Goal: Information Seeking & Learning: Check status

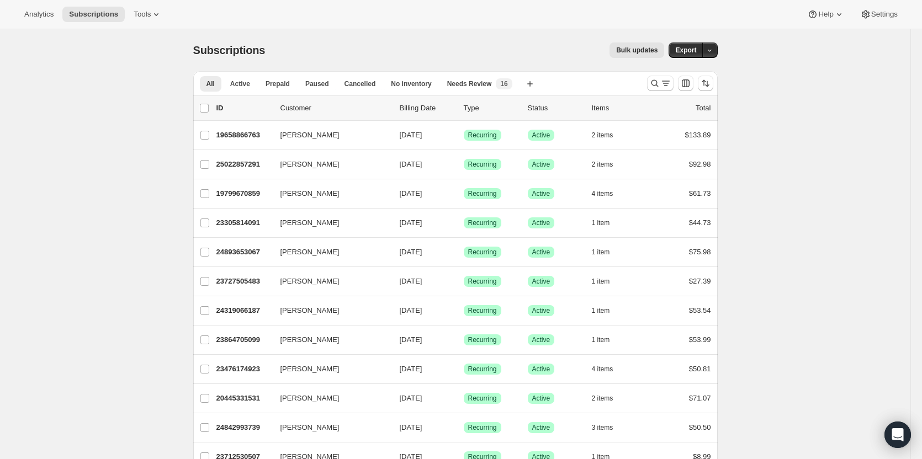
click at [45, 23] on div "Analytics Subscriptions Tools Help Settings" at bounding box center [461, 14] width 922 height 29
click at [45, 24] on div "Analytics Subscriptions Tools Help Settings" at bounding box center [461, 14] width 922 height 29
click at [44, 25] on div "Analytics Subscriptions Tools Help Settings" at bounding box center [461, 14] width 922 height 29
click at [44, 17] on span "Analytics" at bounding box center [38, 14] width 29 height 9
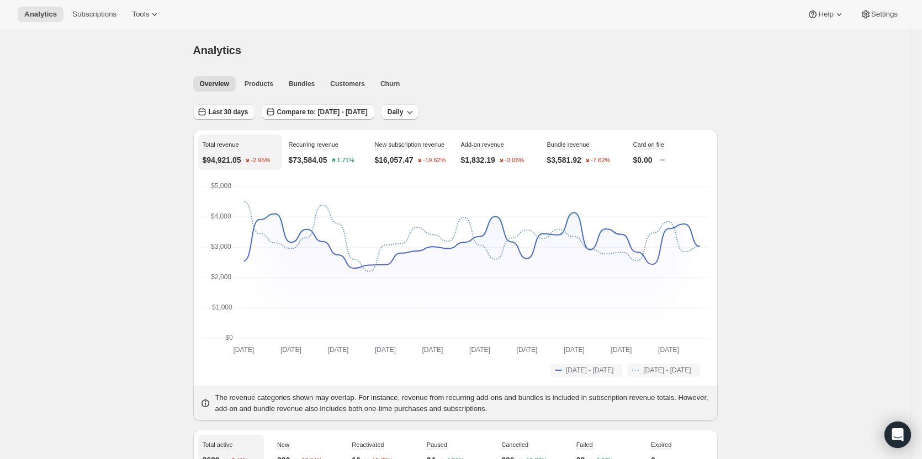
click at [225, 110] on span "Last 30 days" at bounding box center [229, 112] width 40 height 9
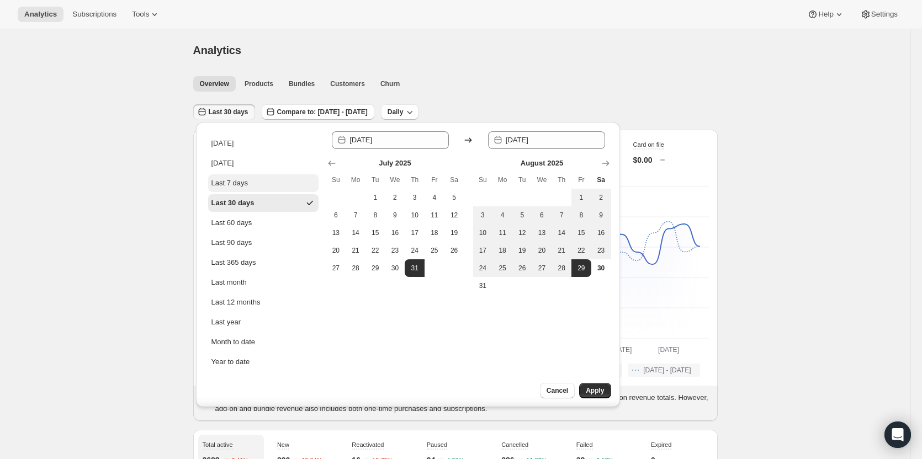
click at [244, 186] on div "Last 7 days" at bounding box center [230, 183] width 37 height 11
type input "[DATE]"
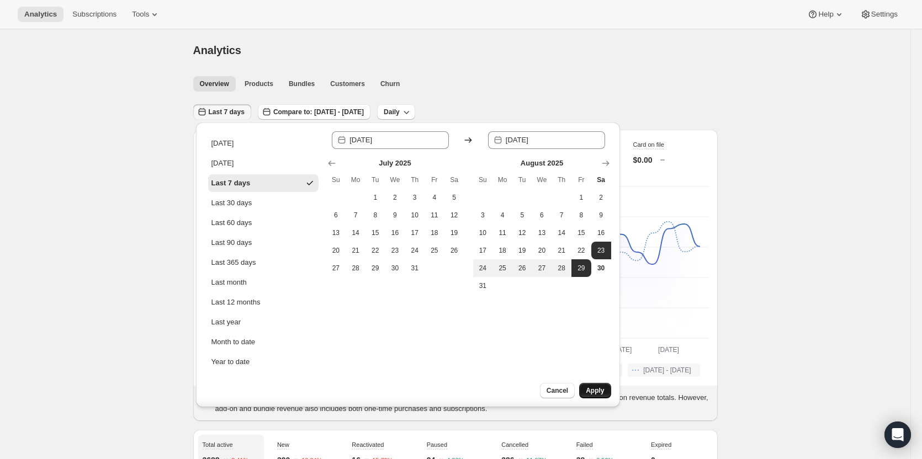
click at [604, 397] on button "Apply" at bounding box center [594, 390] width 31 height 15
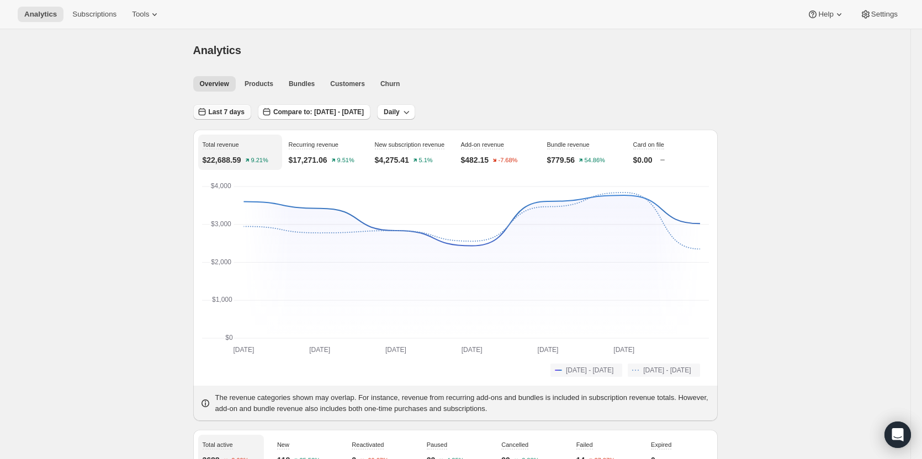
click at [246, 112] on button "Last 7 days" at bounding box center [222, 111] width 58 height 15
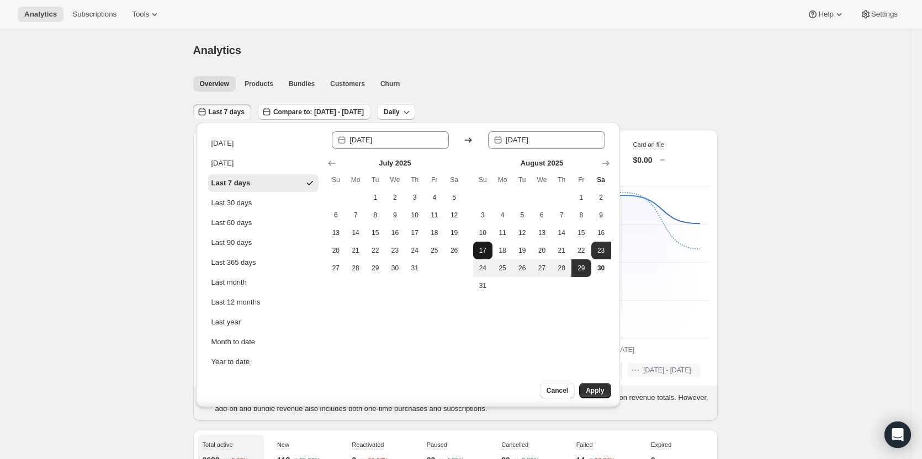
click at [486, 255] on span "17" at bounding box center [483, 250] width 11 height 9
type input "[DATE]"
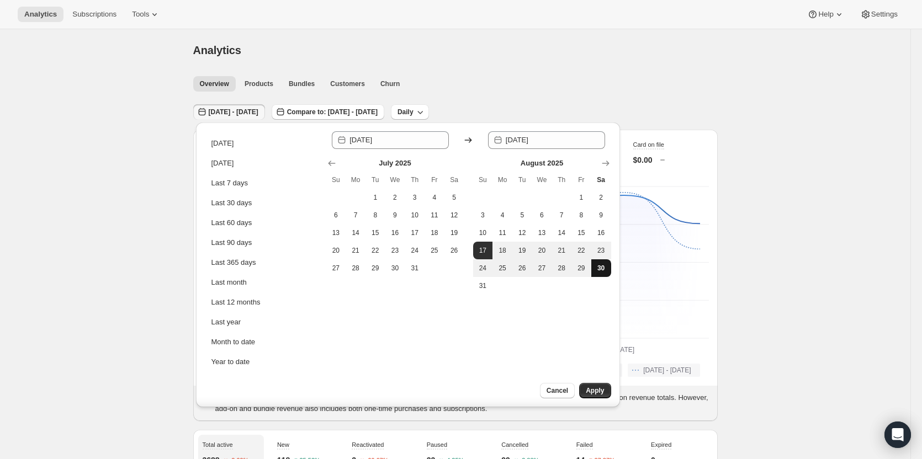
click at [596, 271] on span "30" at bounding box center [601, 268] width 11 height 9
type input "[DATE]"
click at [596, 388] on span "Apply" at bounding box center [595, 391] width 18 height 9
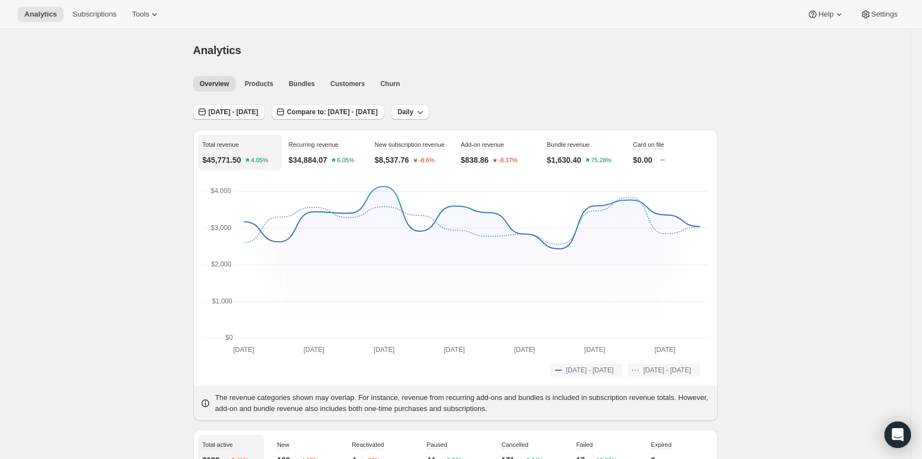
click at [258, 110] on span "[DATE] - [DATE]" at bounding box center [234, 112] width 50 height 9
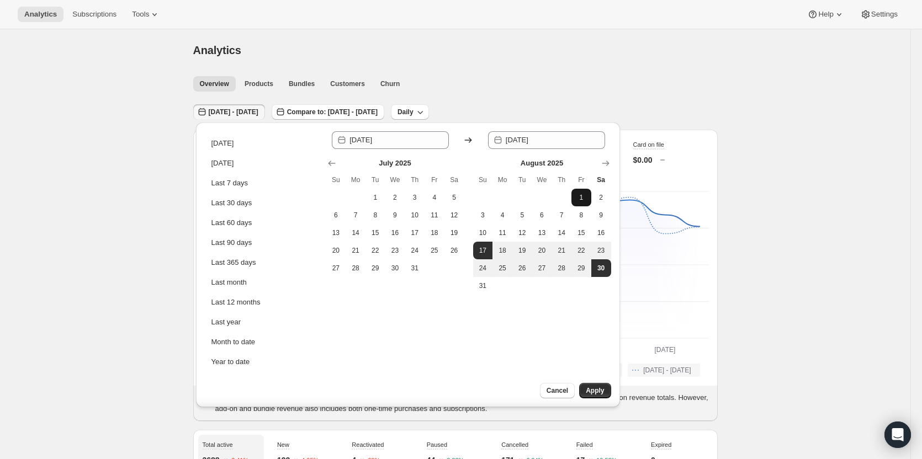
click at [575, 194] on button "1" at bounding box center [582, 198] width 20 height 18
type input "[DATE]"
click at [603, 261] on button "30" at bounding box center [601, 269] width 20 height 18
type input "[DATE]"
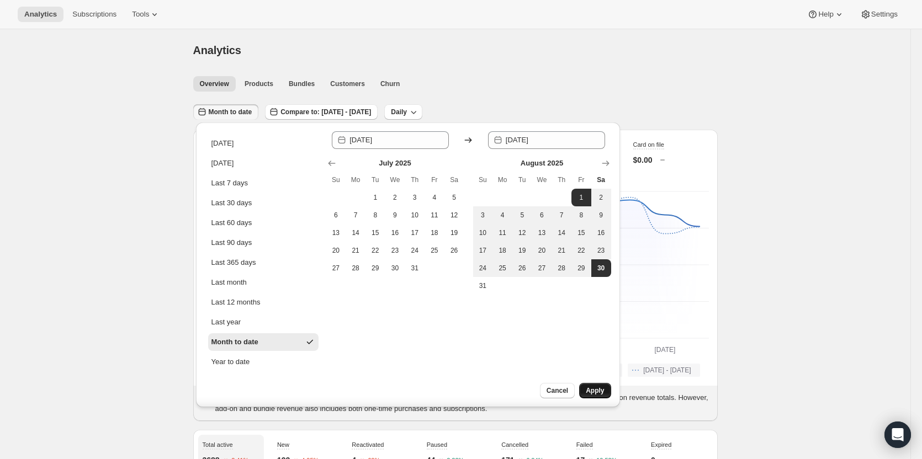
click at [596, 394] on span "Apply" at bounding box center [595, 391] width 18 height 9
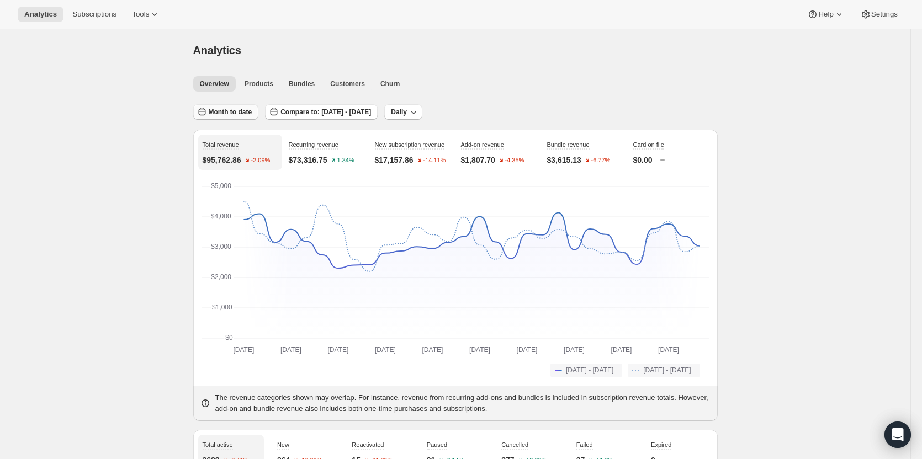
click at [245, 113] on span "Month to date" at bounding box center [231, 112] width 44 height 9
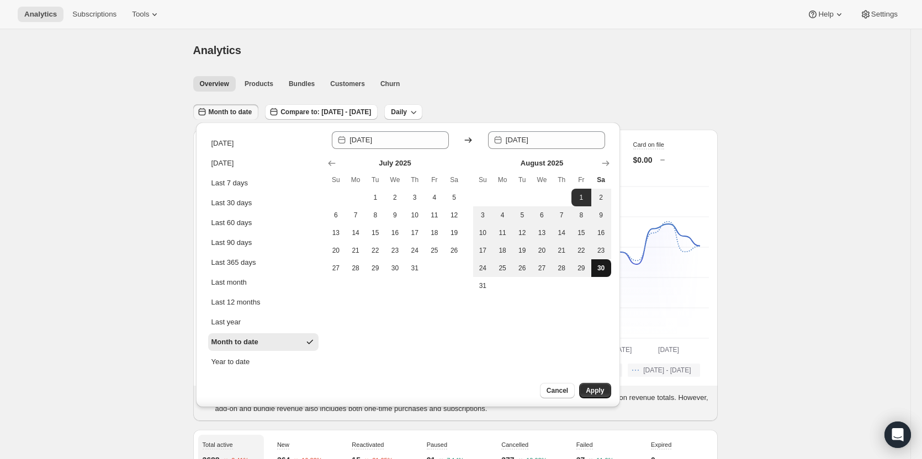
click at [596, 261] on button "30" at bounding box center [601, 269] width 20 height 18
type input "[DATE]"
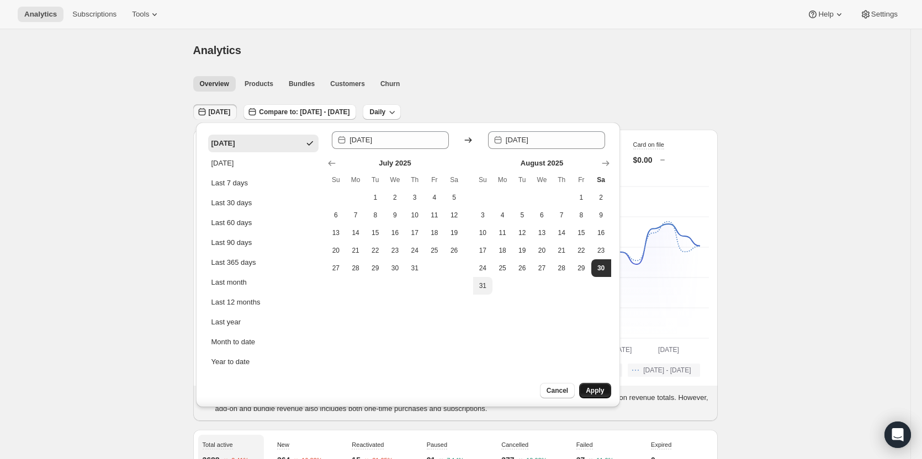
click at [590, 386] on button "Apply" at bounding box center [594, 390] width 31 height 15
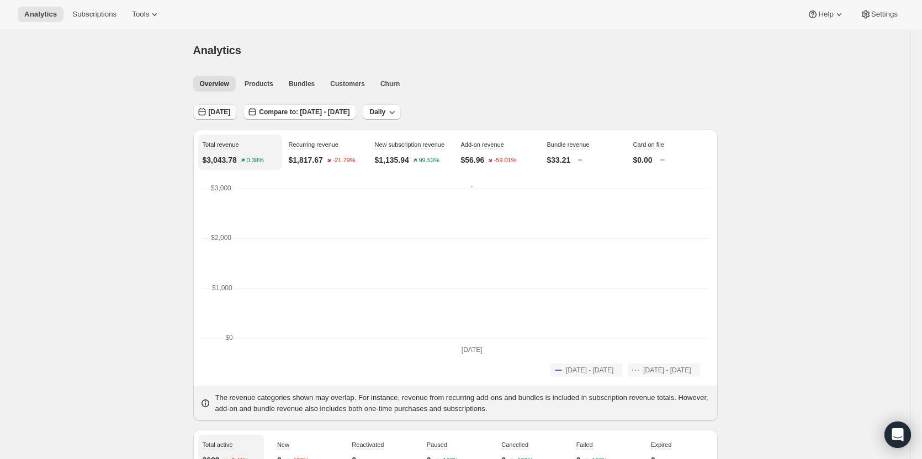
click at [218, 109] on span "[DATE]" at bounding box center [220, 112] width 22 height 9
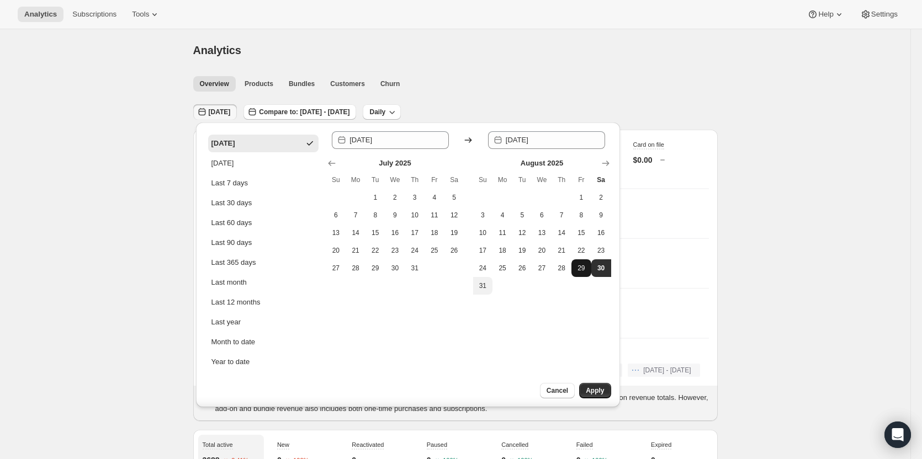
click at [576, 263] on button "29" at bounding box center [582, 269] width 20 height 18
type input "[DATE]"
click at [576, 263] on button "29" at bounding box center [582, 269] width 20 height 18
click at [595, 387] on button "Apply" at bounding box center [594, 390] width 31 height 15
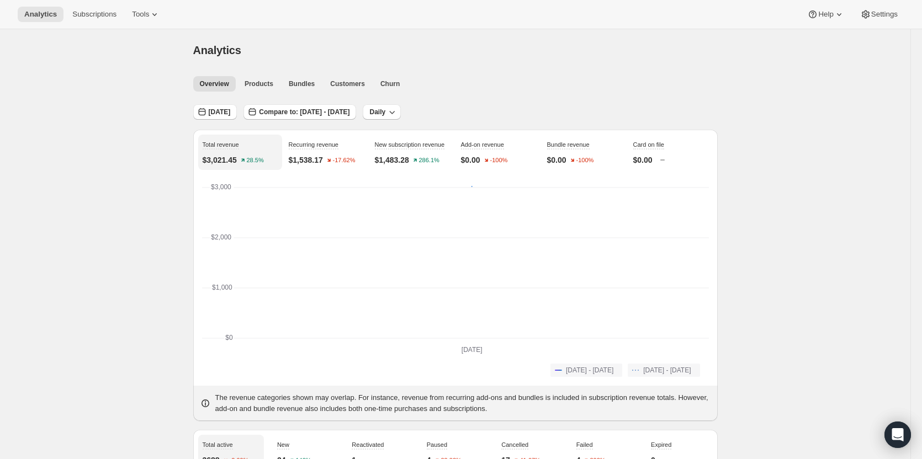
click at [223, 120] on div "[DATE]" at bounding box center [215, 112] width 44 height 17
click at [223, 107] on button "[DATE]" at bounding box center [215, 111] width 44 height 15
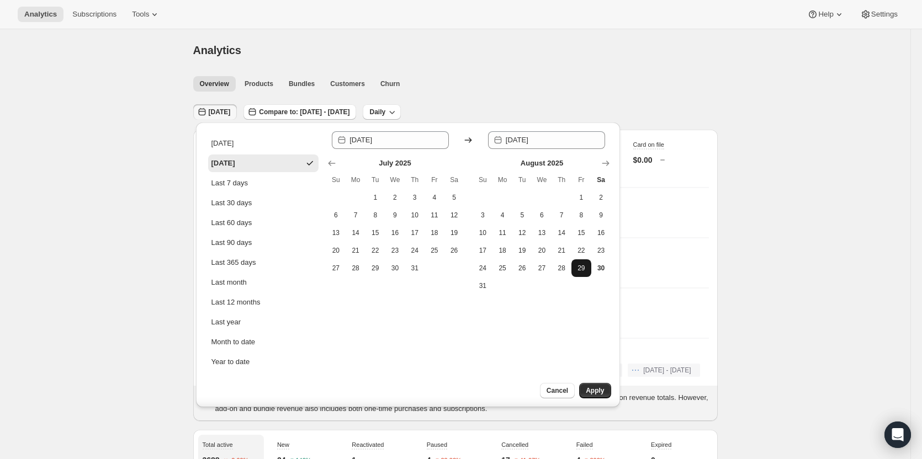
click at [575, 270] on button "29" at bounding box center [582, 269] width 20 height 18
click at [567, 270] on span "28" at bounding box center [561, 268] width 11 height 9
type input "[DATE]"
click at [567, 270] on span "28" at bounding box center [561, 268] width 11 height 9
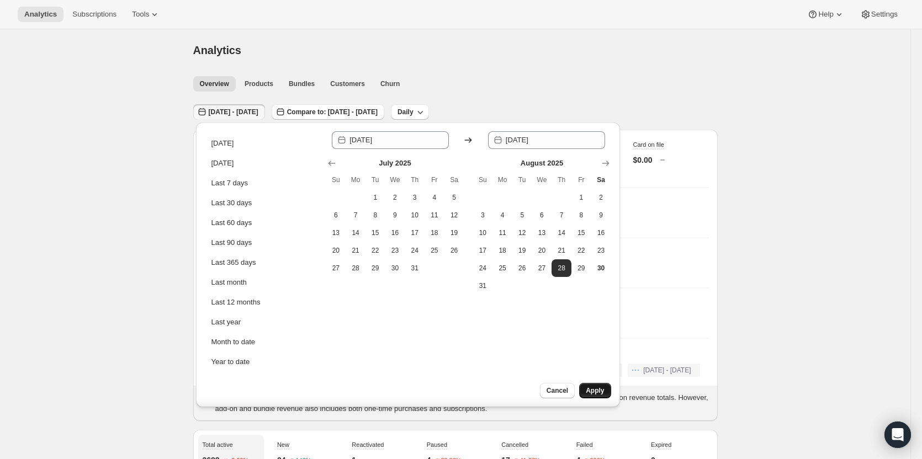
click at [598, 386] on button "Apply" at bounding box center [594, 390] width 31 height 15
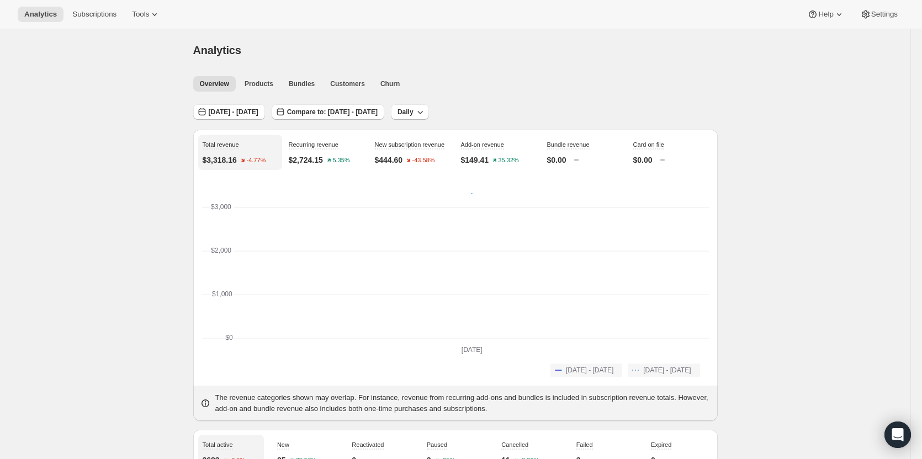
click at [259, 102] on div "[DATE] - [DATE] Compare to: [DATE] - [DATE] Daily" at bounding box center [455, 108] width 525 height 25
click at [256, 108] on button "[DATE] - [DATE]" at bounding box center [229, 111] width 72 height 15
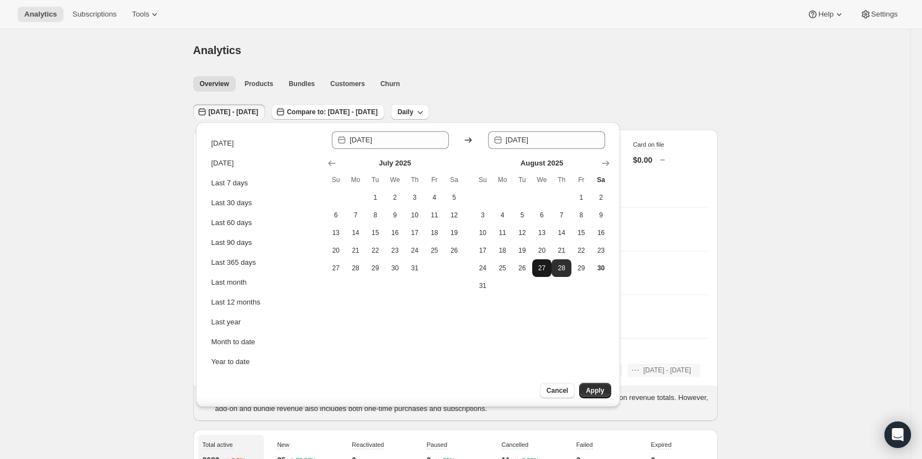
click at [542, 266] on span "27" at bounding box center [542, 268] width 11 height 9
type input "[DATE]"
click at [542, 265] on span "27" at bounding box center [542, 268] width 11 height 9
click at [591, 376] on div "Since [DATE] Until 2025-08-[DATE] Mo Tu We Th Fr Sa 1 2 3 4 5 6 7 8 9 10 11 12 …" at bounding box center [468, 264] width 285 height 267
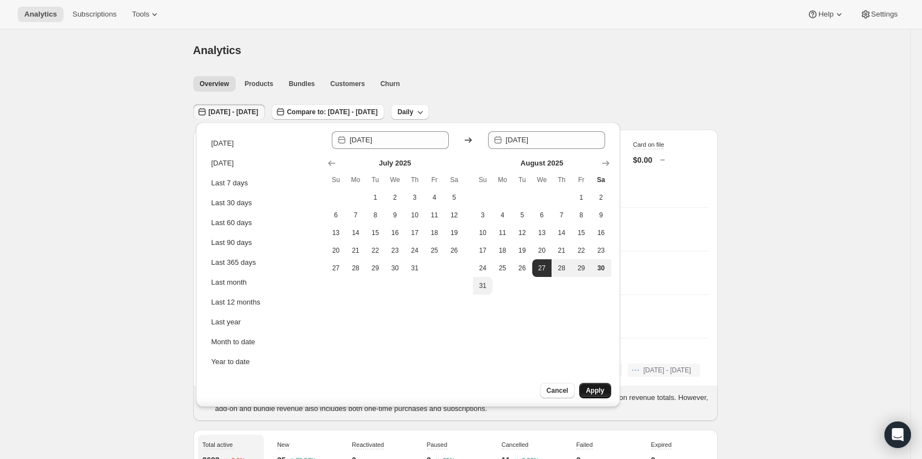
click at [595, 388] on span "Apply" at bounding box center [595, 391] width 18 height 9
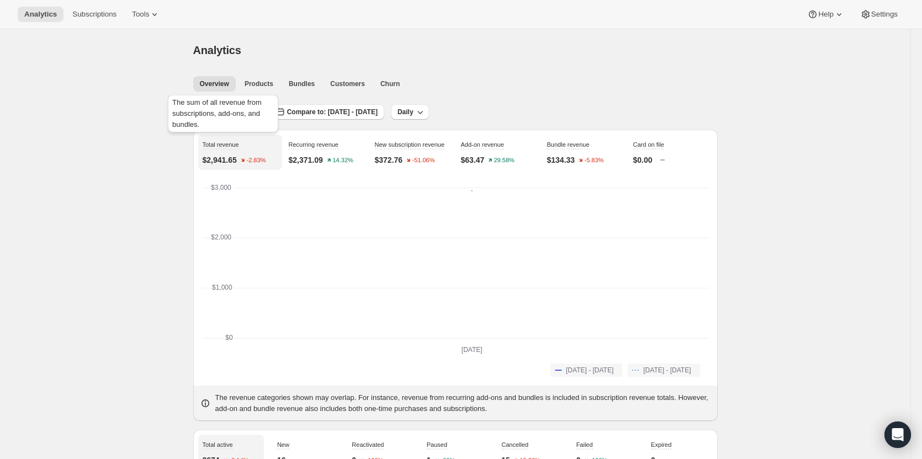
click at [230, 110] on div "The sum of all revenue from subscriptions, add-ons, and bundles." at bounding box center [223, 116] width 115 height 46
click at [237, 116] on span "[DATE] - [DATE]" at bounding box center [234, 112] width 50 height 9
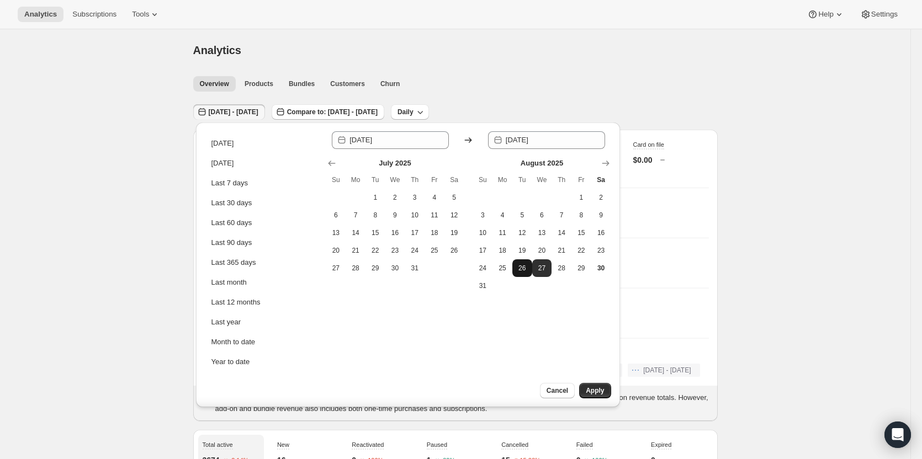
click at [517, 266] on span "26" at bounding box center [522, 268] width 11 height 9
type input "[DATE]"
click at [517, 266] on span "26" at bounding box center [522, 268] width 11 height 9
click at [594, 393] on span "Apply" at bounding box center [595, 391] width 18 height 9
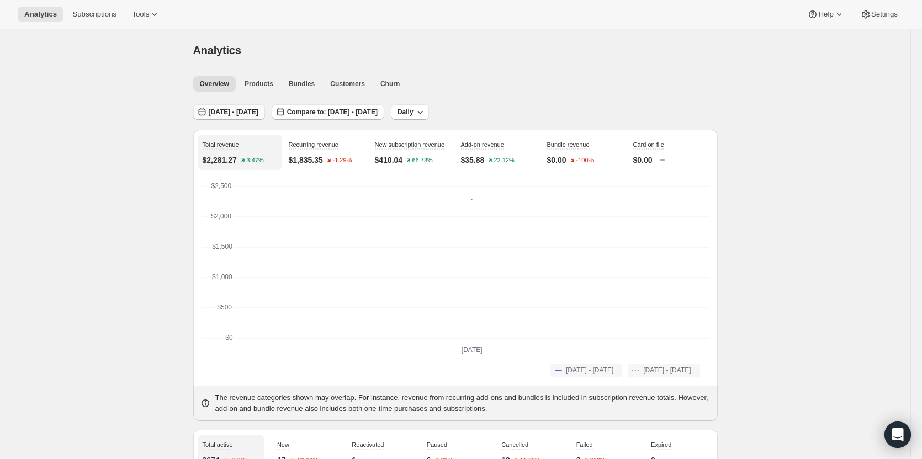
click at [244, 113] on span "[DATE] - [DATE]" at bounding box center [234, 112] width 50 height 9
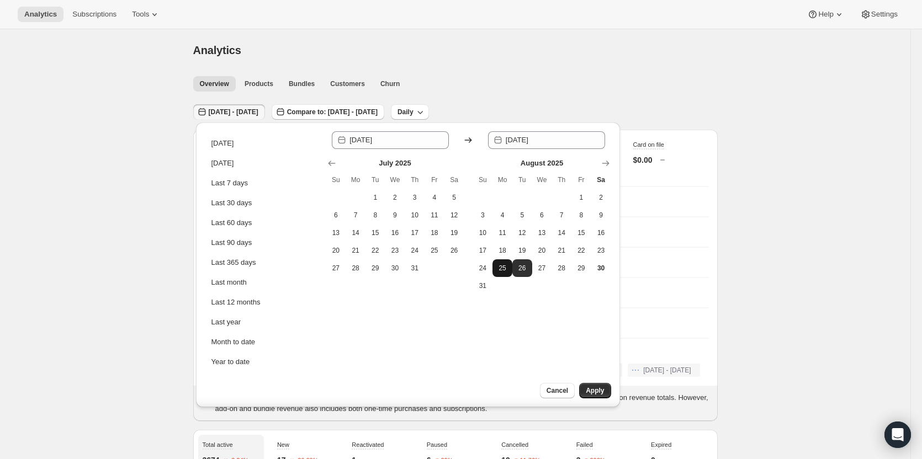
click at [497, 270] on span "25" at bounding box center [502, 268] width 11 height 9
type input "[DATE]"
click at [497, 270] on span "25" at bounding box center [502, 268] width 11 height 9
click at [593, 391] on span "Apply" at bounding box center [595, 391] width 18 height 9
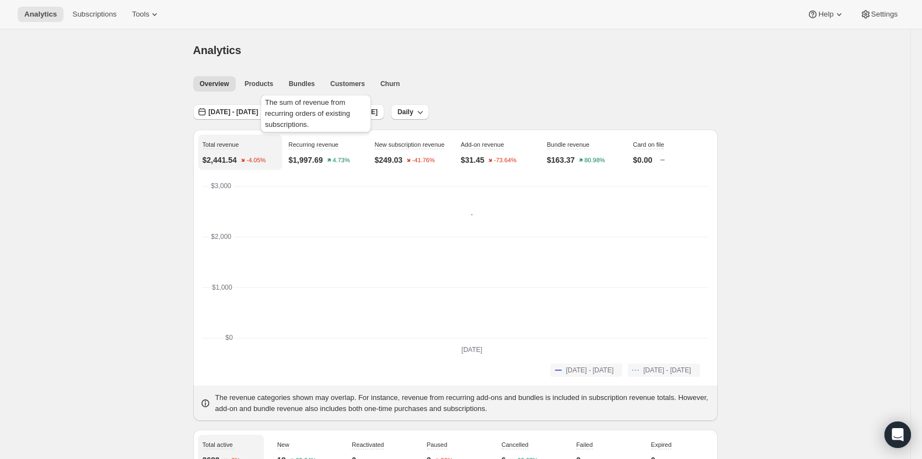
click at [264, 114] on div "The sum of revenue from recurring orders of existing subscriptions." at bounding box center [315, 116] width 115 height 46
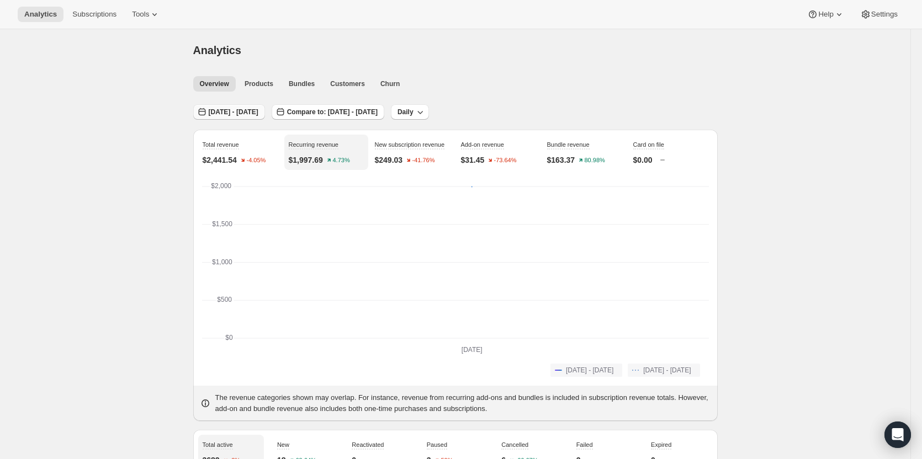
click at [239, 115] on span "[DATE] - [DATE]" at bounding box center [234, 112] width 50 height 9
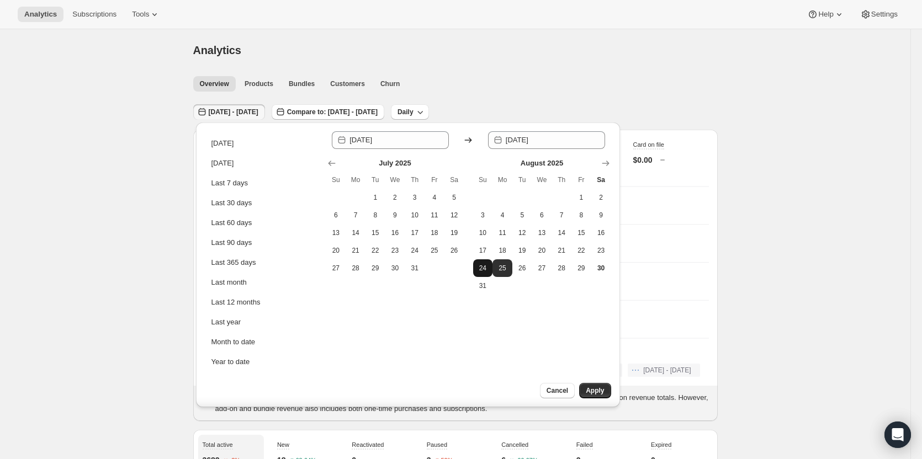
click at [480, 274] on button "24" at bounding box center [483, 269] width 20 height 18
type input "[DATE]"
click at [605, 274] on button "30" at bounding box center [601, 269] width 20 height 18
type input "[DATE]"
click at [597, 393] on span "Apply" at bounding box center [595, 391] width 18 height 9
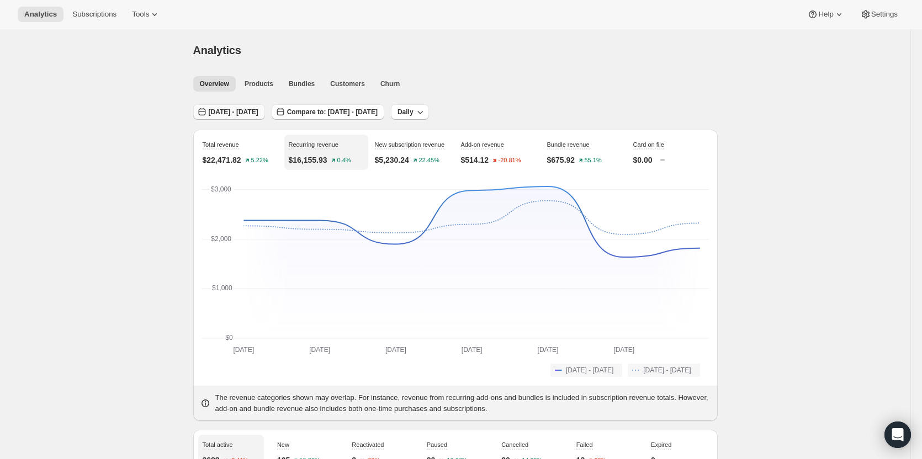
click at [230, 107] on button "[DATE] - [DATE]" at bounding box center [229, 111] width 72 height 15
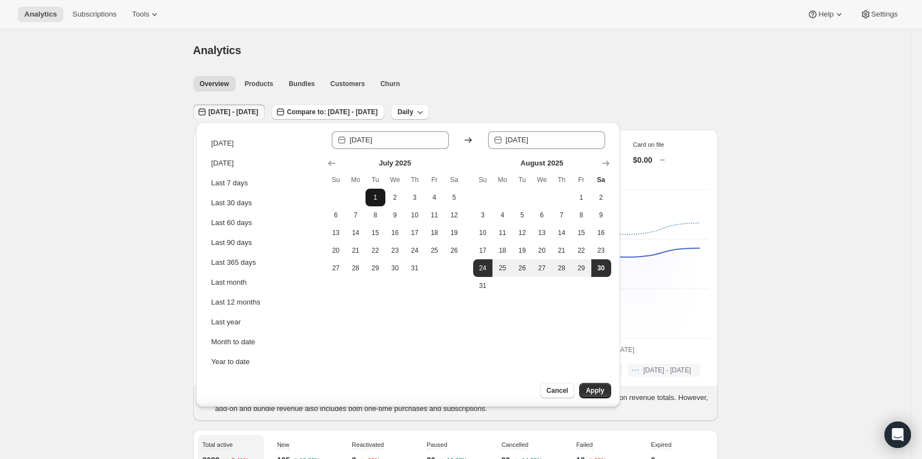
click at [374, 193] on button "1" at bounding box center [376, 198] width 20 height 18
type input "[DATE]"
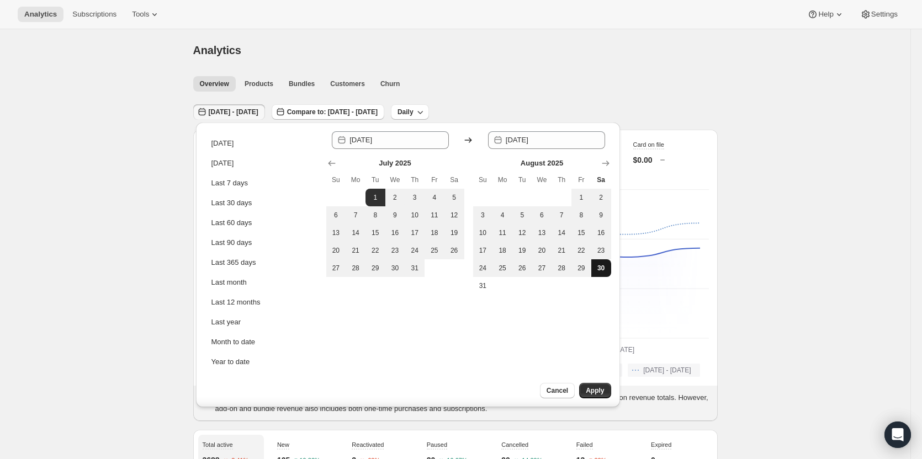
click at [600, 268] on span "30" at bounding box center [601, 268] width 11 height 9
type input "[DATE]"
click at [602, 392] on span "Apply" at bounding box center [595, 391] width 18 height 9
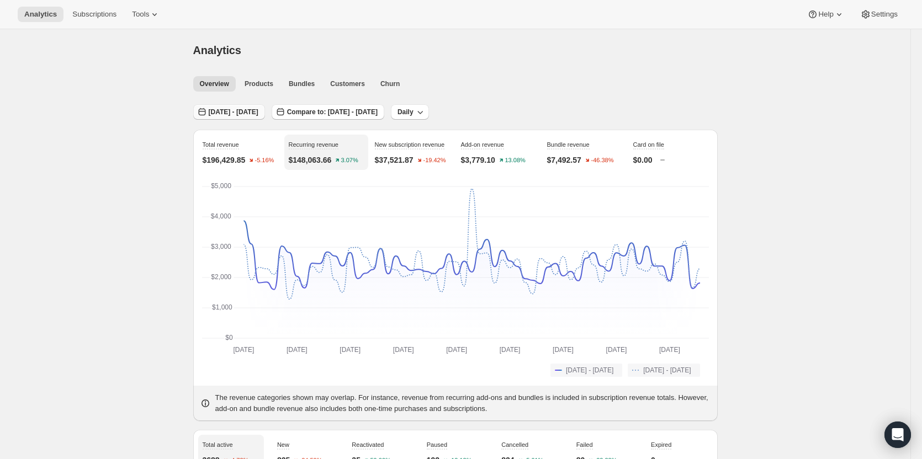
click at [255, 117] on button "[DATE] - [DATE]" at bounding box center [229, 111] width 72 height 15
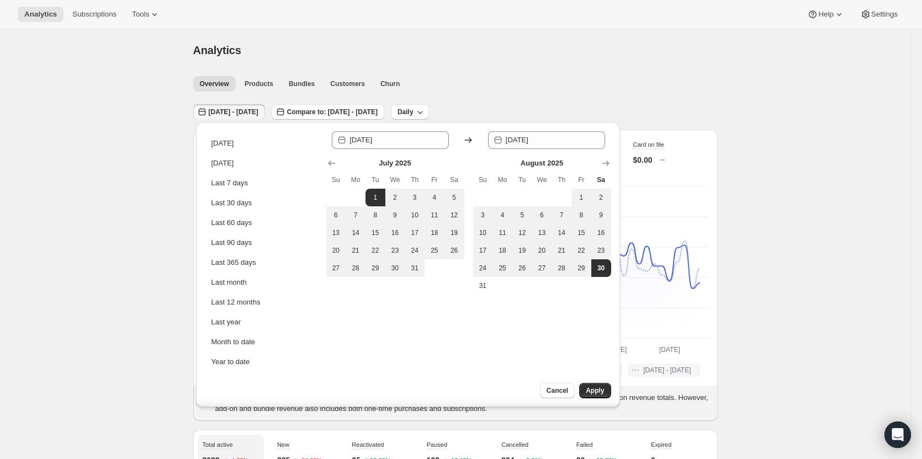
click at [322, 158] on div "[DATE] Su Mo Tu We Th Fr Sa 1 2 3 4 5 6 7 8 9 10 11 12 13 14 15 16 17 18 19 20 …" at bounding box center [465, 222] width 294 height 146
click at [332, 162] on icon "Show previous month, June 2025" at bounding box center [331, 163] width 11 height 11
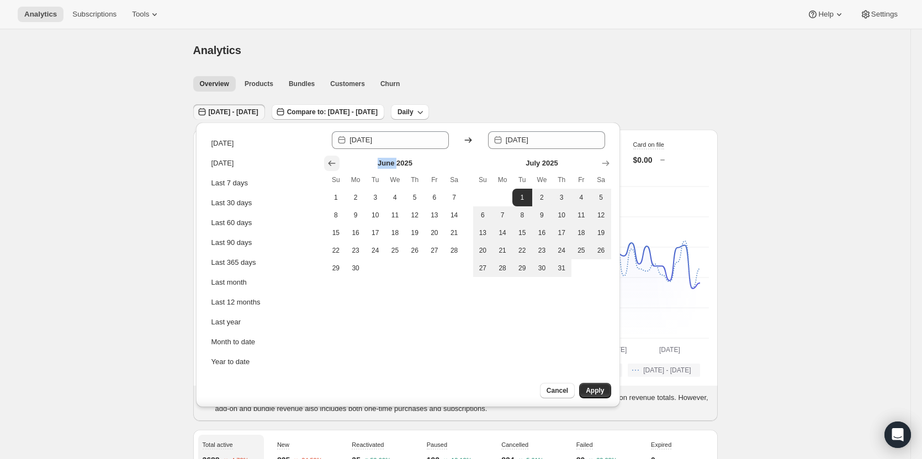
click at [332, 162] on icon "Show previous month, May 2025" at bounding box center [331, 163] width 11 height 11
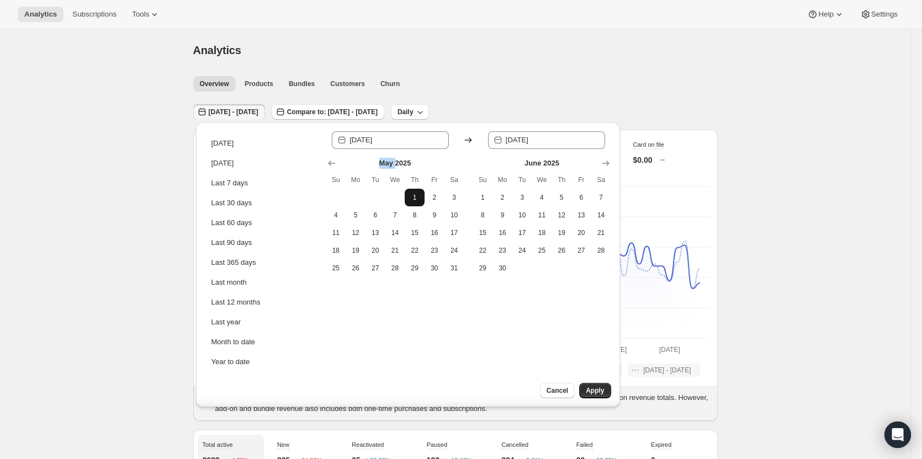
click at [415, 192] on button "1" at bounding box center [415, 198] width 20 height 18
type input "[DATE]"
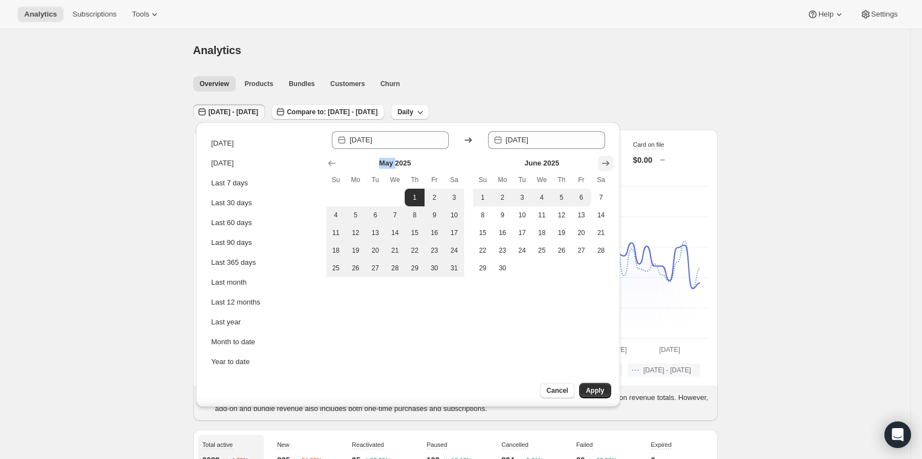
click at [605, 162] on icon "Show next month, July 2025" at bounding box center [605, 163] width 11 height 11
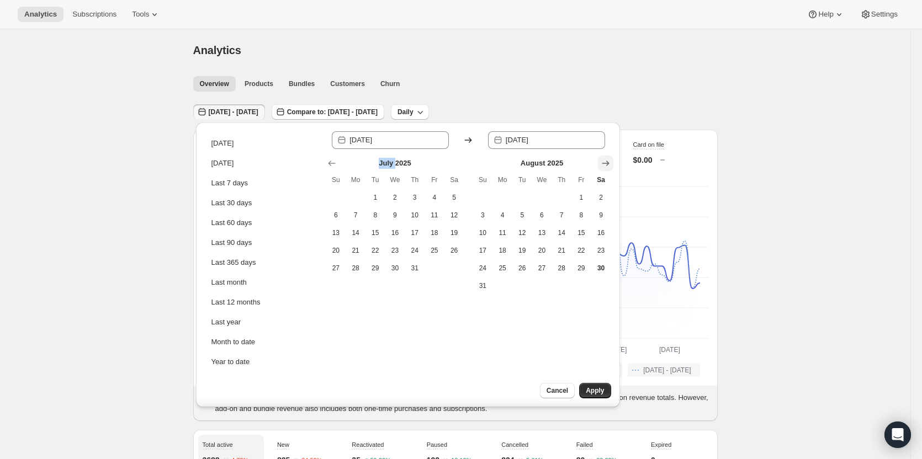
click at [605, 162] on icon "Show next month, September 2025" at bounding box center [605, 163] width 11 height 11
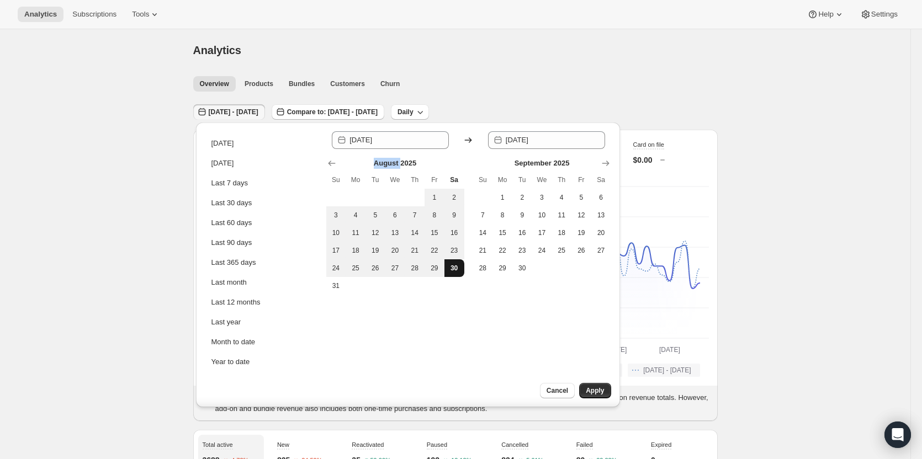
click at [453, 269] on span "30" at bounding box center [454, 268] width 11 height 9
type input "[DATE]"
click at [601, 391] on span "Apply" at bounding box center [595, 391] width 18 height 9
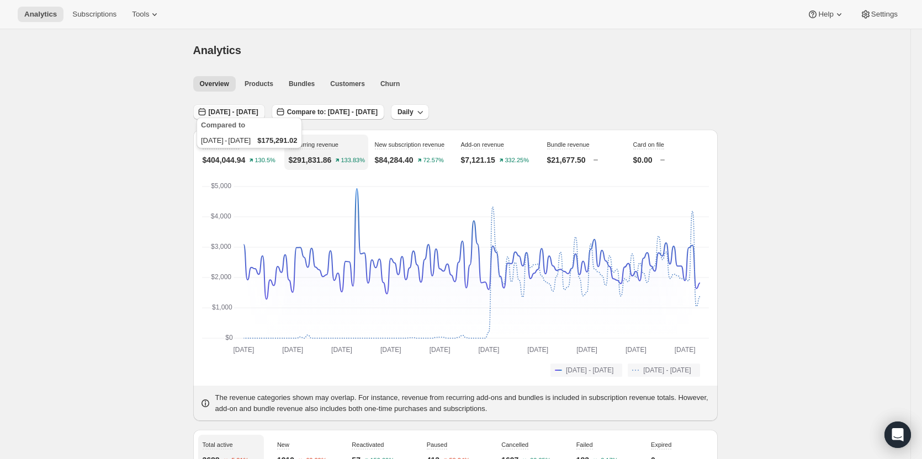
click at [246, 112] on span "[DATE] - [DATE]" at bounding box center [234, 112] width 50 height 9
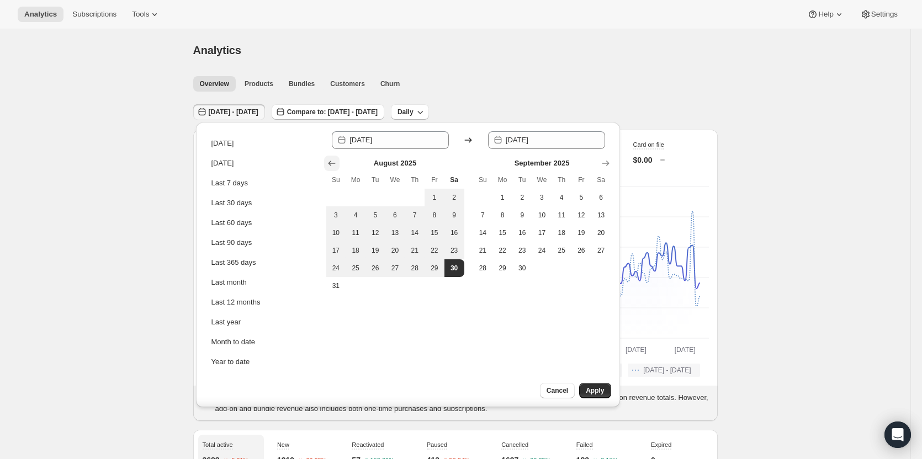
click at [329, 160] on icon "Show previous month, July 2025" at bounding box center [331, 163] width 11 height 11
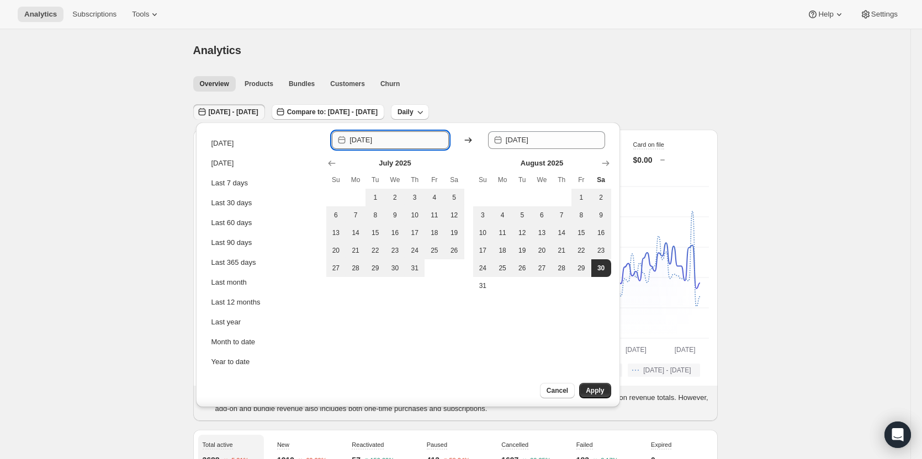
click at [376, 136] on input "[DATE]" at bounding box center [399, 140] width 99 height 18
click at [381, 140] on input "[DATE]" at bounding box center [399, 140] width 99 height 18
type input "[DATE]"
click at [608, 395] on button "Apply" at bounding box center [594, 390] width 31 height 15
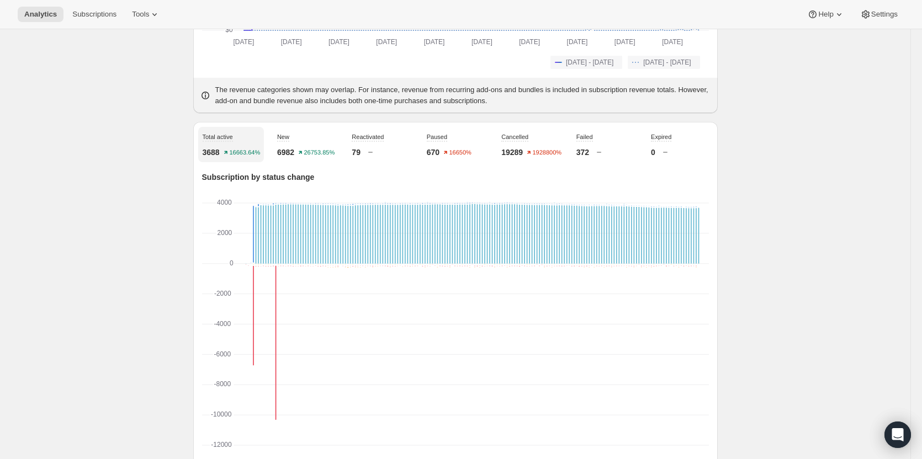
scroll to position [304, 0]
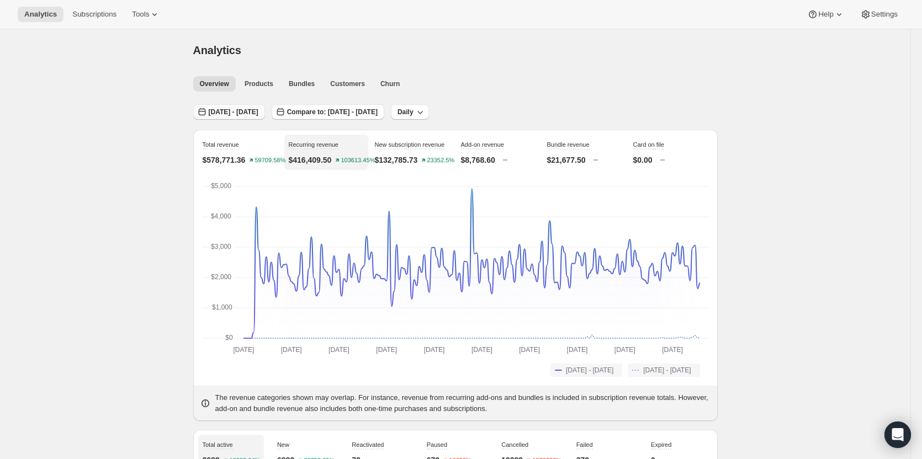
click at [258, 112] on span "[DATE] - [DATE]" at bounding box center [234, 112] width 50 height 9
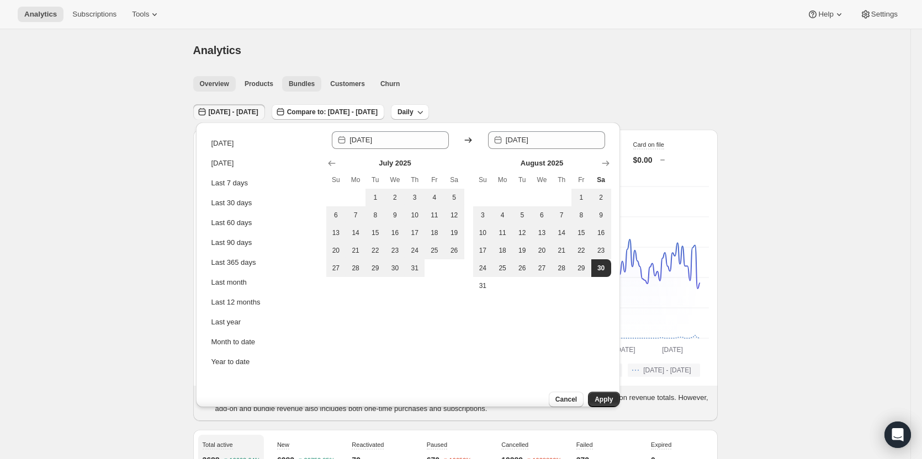
click at [303, 91] on button "Bundles" at bounding box center [301, 83] width 39 height 15
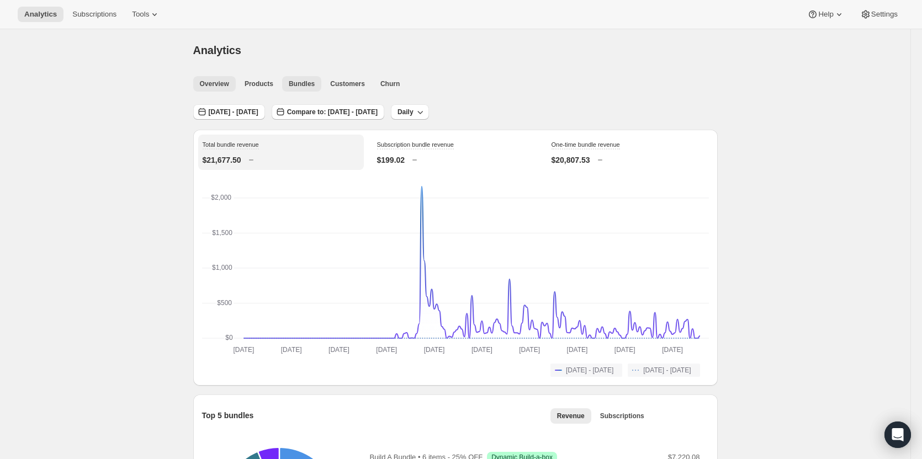
click at [218, 88] on span "Overview" at bounding box center [214, 84] width 29 height 9
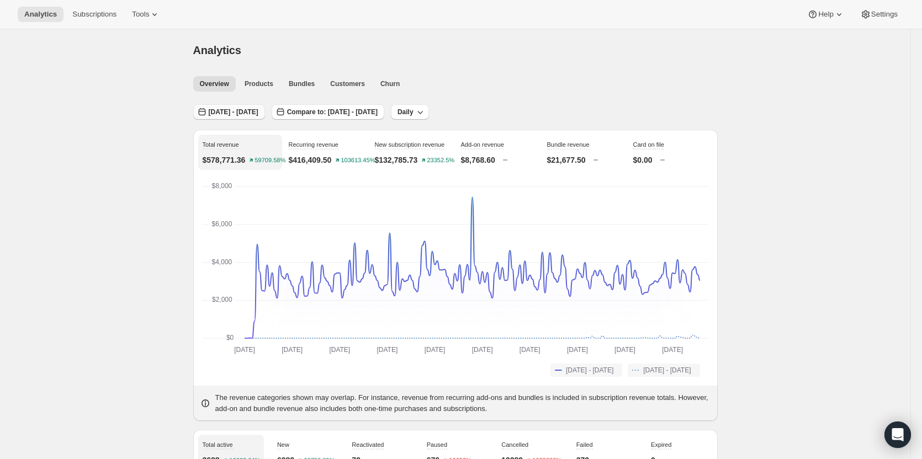
click at [253, 109] on span "[DATE] - [DATE]" at bounding box center [234, 112] width 50 height 9
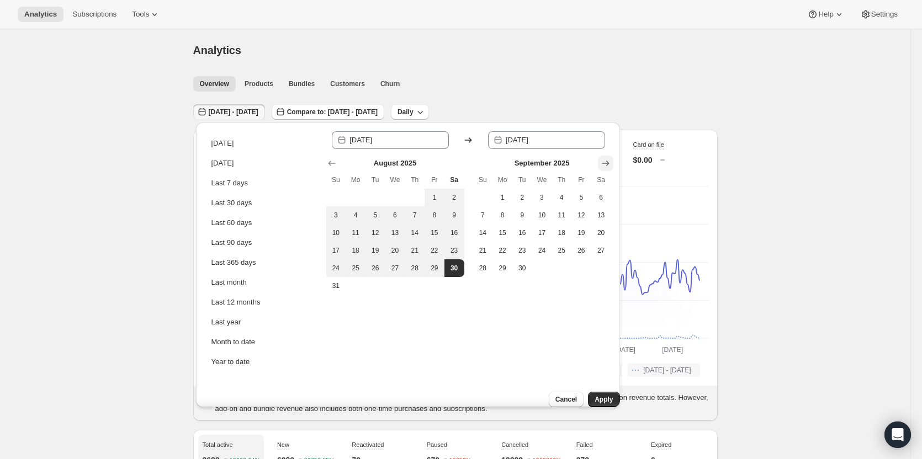
click at [600, 167] on icon "Show next month, October 2025" at bounding box center [605, 163] width 11 height 11
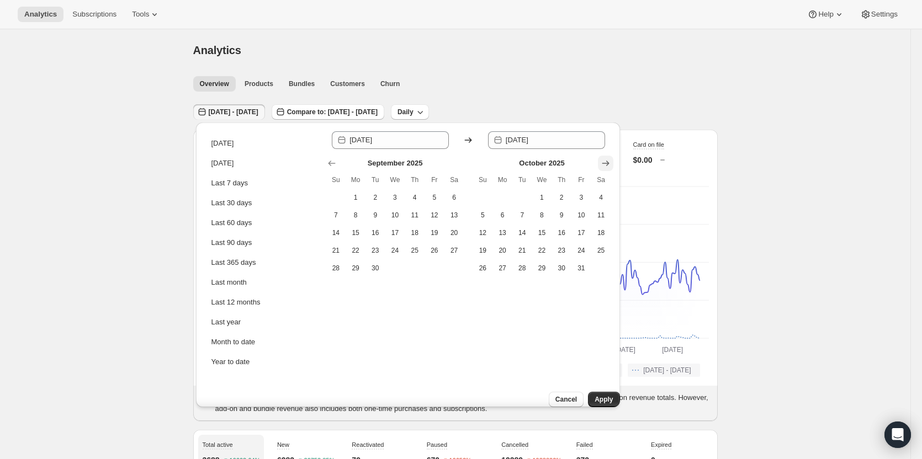
click at [600, 167] on icon "Show next month, November 2025" at bounding box center [605, 163] width 11 height 11
click at [326, 156] on div "October 2025 Su Mo Tu We Th Fr Sa 1 2 3 4 5 6 7 8 9 10 11 12 13 14 15 16 17 18 …" at bounding box center [468, 222] width 285 height 146
click at [328, 161] on icon "Show previous month, September 2025" at bounding box center [331, 163] width 11 height 11
click at [328, 162] on icon "Show previous month, August 2025" at bounding box center [331, 163] width 11 height 11
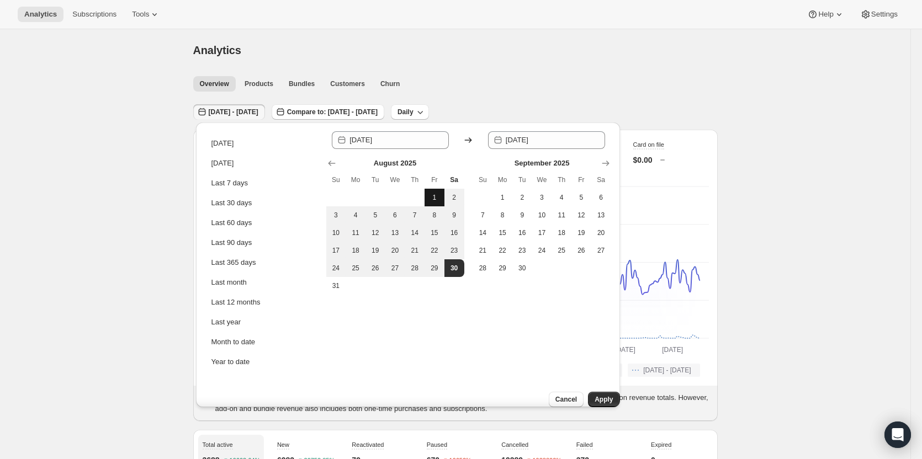
click at [431, 201] on span "1" at bounding box center [434, 197] width 11 height 9
type input "[DATE]"
click at [463, 271] on button "30" at bounding box center [455, 269] width 20 height 18
type input "[DATE]"
click at [604, 395] on button "Apply" at bounding box center [603, 399] width 31 height 15
